Goal: Information Seeking & Learning: Learn about a topic

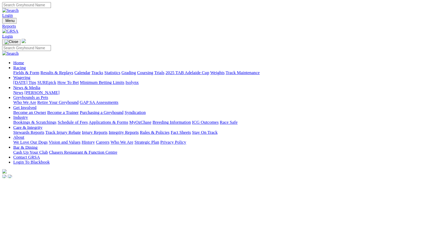
click at [32, 82] on link "Racing" at bounding box center [25, 85] width 16 height 6
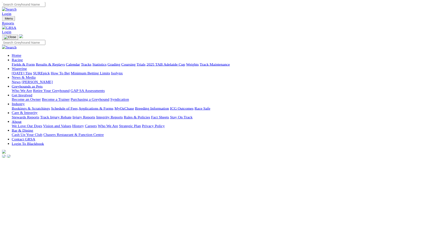
click at [92, 89] on link "Results & Replays" at bounding box center [72, 92] width 42 height 6
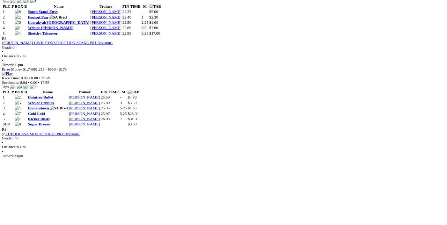
scroll to position [1197, 0]
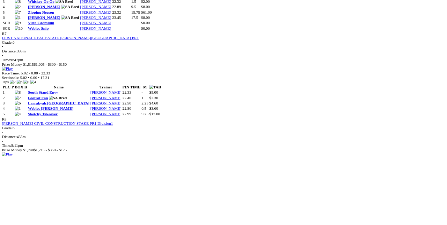
scroll to position [1082, 0]
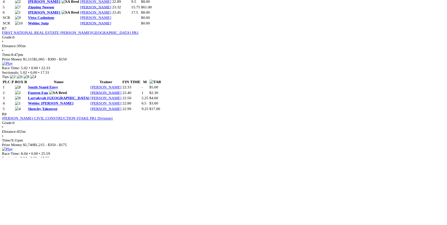
scroll to position [1090, 0]
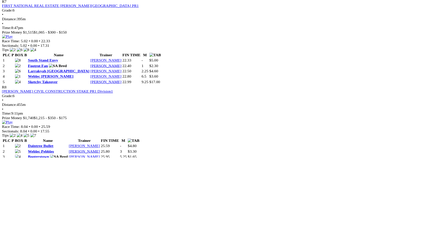
scroll to position [1130, 0]
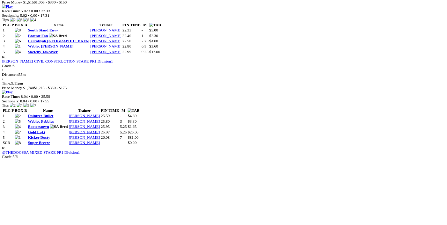
scroll to position [1172, 0]
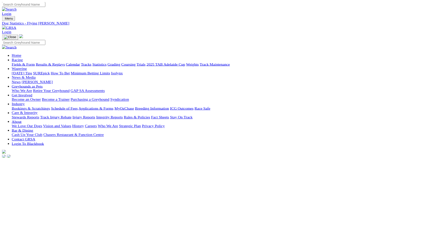
click at [37, 89] on link "Fields & Form" at bounding box center [33, 92] width 33 height 6
